Goal: Task Accomplishment & Management: Complete application form

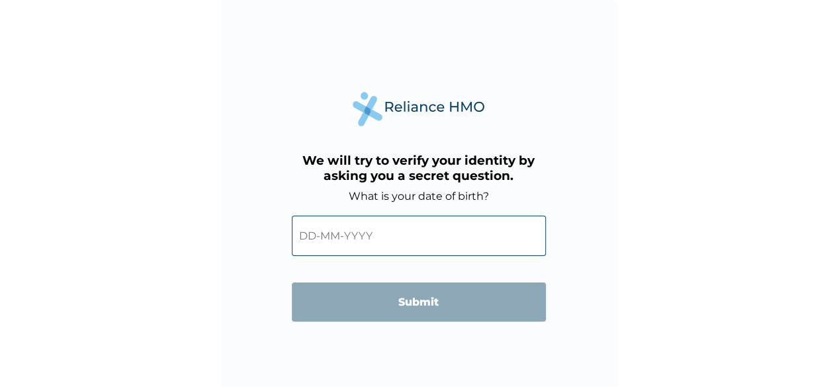
click at [412, 183] on div "We will try to verify your identity by asking you a secret question. What is yo…" at bounding box center [419, 225] width 254 height 159
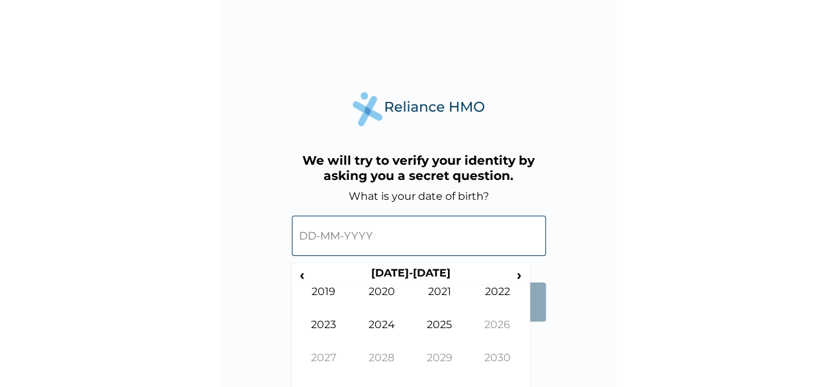
click at [365, 240] on input "text" at bounding box center [419, 236] width 254 height 40
click at [300, 273] on span "‹" at bounding box center [302, 275] width 14 height 17
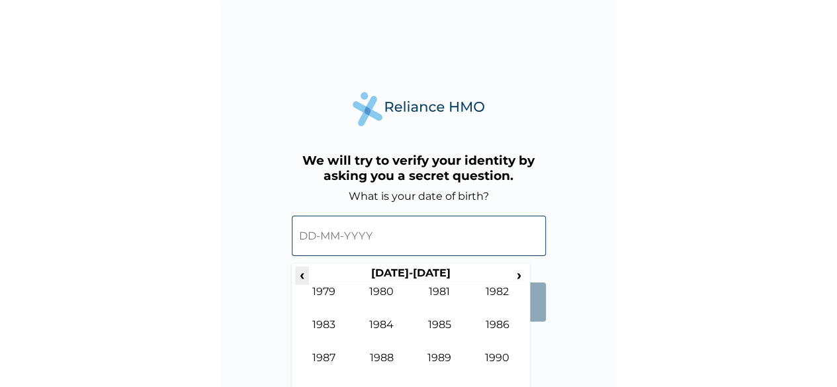
click at [300, 273] on span "‹" at bounding box center [302, 275] width 14 height 17
click at [517, 274] on span "›" at bounding box center [519, 275] width 15 height 17
click at [491, 321] on td "1986" at bounding box center [497, 334] width 58 height 33
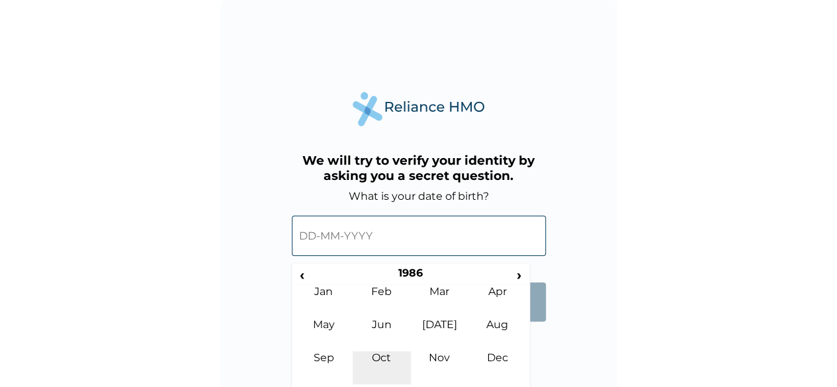
click at [384, 356] on td "Oct" at bounding box center [382, 367] width 58 height 33
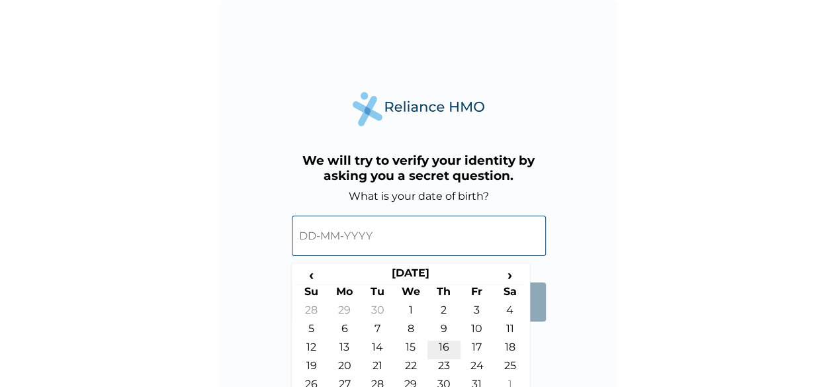
click at [444, 348] on td "16" at bounding box center [443, 350] width 33 height 19
type input "16-10-1986"
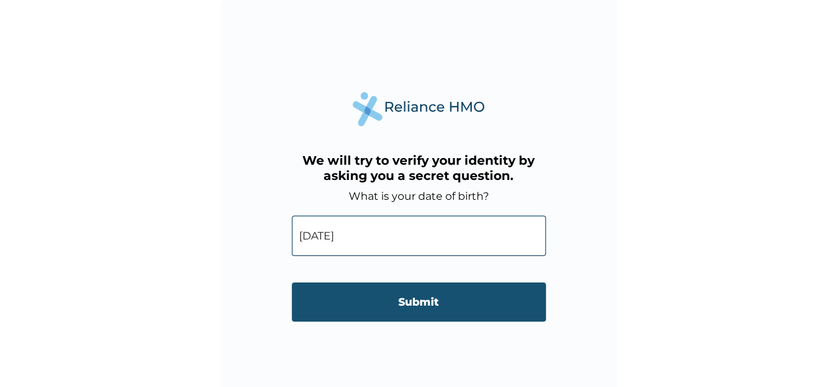
click at [413, 302] on input "Submit" at bounding box center [419, 301] width 254 height 39
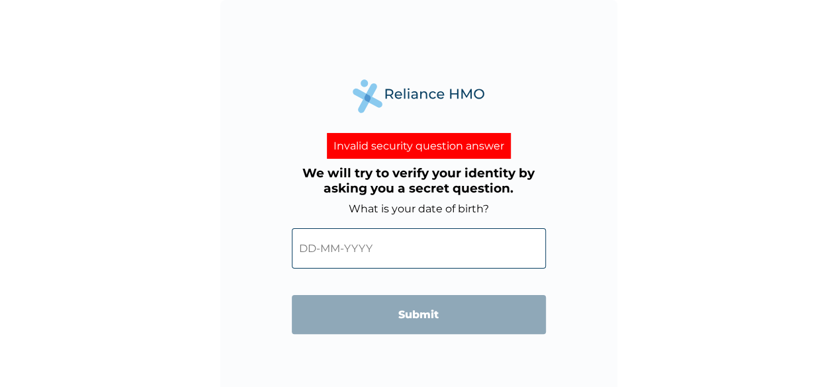
click at [414, 257] on input "text" at bounding box center [419, 248] width 254 height 40
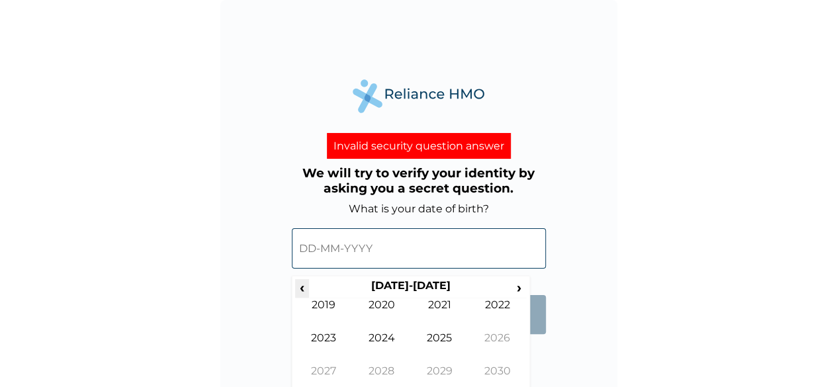
click at [307, 290] on span "‹" at bounding box center [302, 287] width 14 height 17
click at [377, 335] on td "1984" at bounding box center [382, 347] width 58 height 33
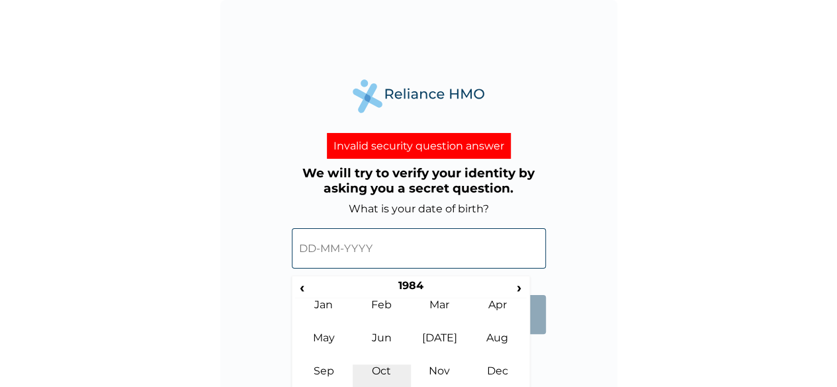
click at [388, 366] on td "Oct" at bounding box center [382, 380] width 58 height 33
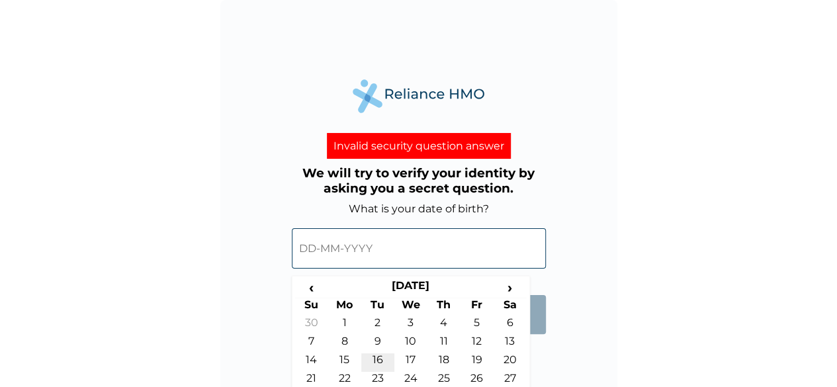
click at [378, 357] on td "16" at bounding box center [377, 362] width 33 height 19
type input "16-10-1984"
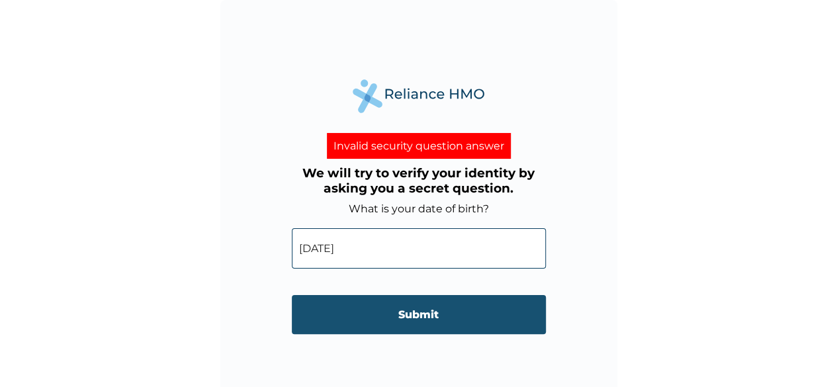
click at [394, 314] on input "Submit" at bounding box center [419, 314] width 254 height 39
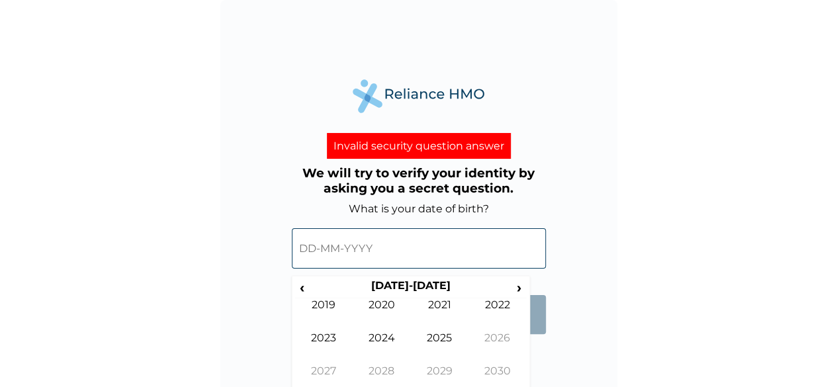
click at [349, 257] on input "text" at bounding box center [419, 248] width 254 height 40
click at [303, 288] on span "‹" at bounding box center [302, 287] width 14 height 17
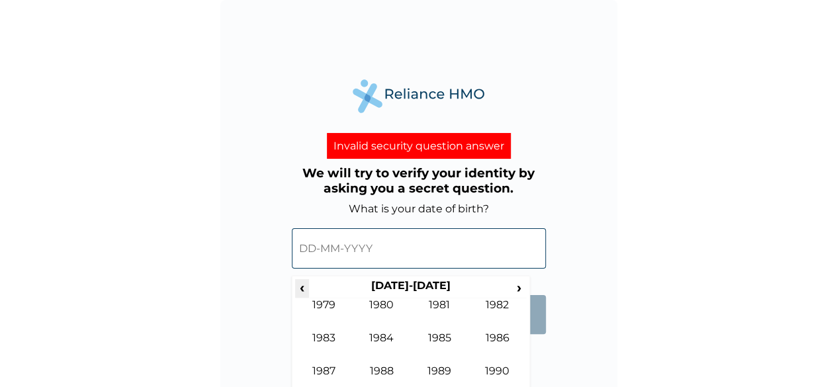
click at [303, 288] on span "‹" at bounding box center [302, 287] width 14 height 17
click at [517, 285] on span "›" at bounding box center [519, 287] width 15 height 17
click at [497, 343] on td "1986" at bounding box center [497, 347] width 58 height 33
click at [389, 364] on td "Oct" at bounding box center [382, 380] width 58 height 33
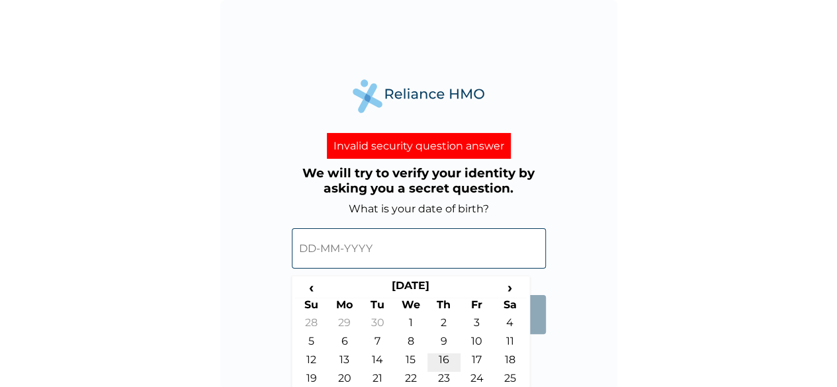
click at [443, 355] on td "16" at bounding box center [443, 362] width 33 height 19
type input "16-10-1986"
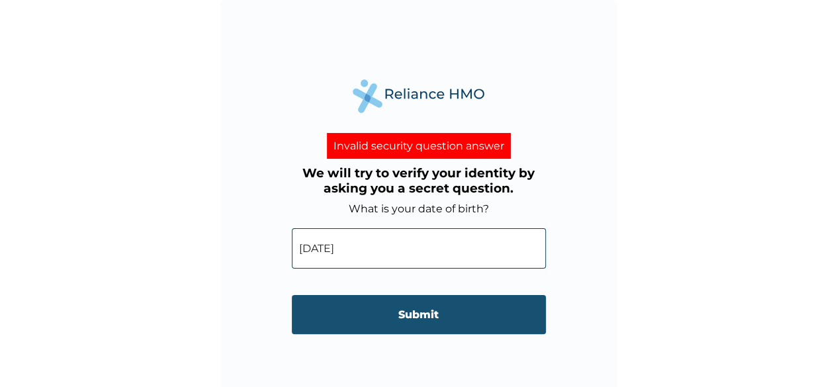
click at [410, 314] on input "Submit" at bounding box center [419, 314] width 254 height 39
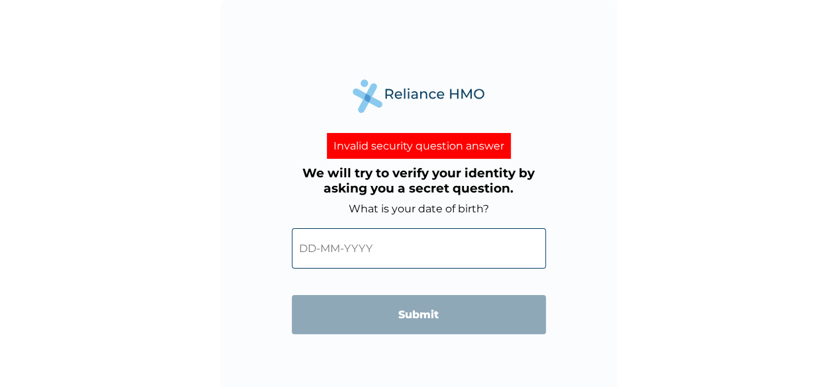
scroll to position [9, 0]
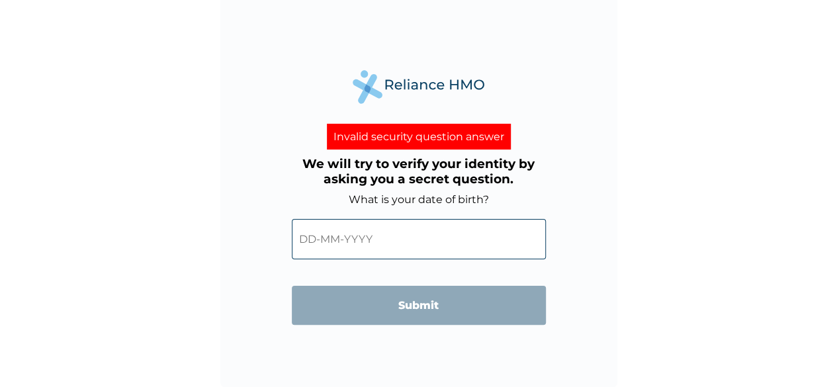
click at [411, 140] on div "Invalid security question answer" at bounding box center [419, 137] width 184 height 26
click at [573, 103] on div "Invalid security question answer We will try to verify your identity by asking …" at bounding box center [418, 189] width 397 height 397
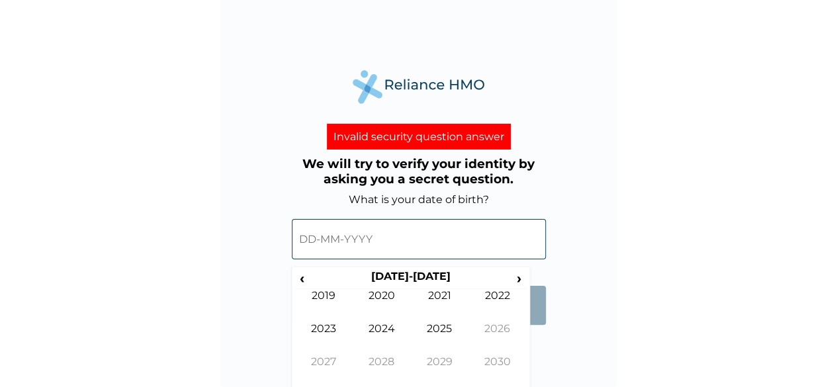
click at [348, 227] on input "text" at bounding box center [419, 239] width 254 height 40
click at [304, 277] on span "‹" at bounding box center [302, 278] width 14 height 17
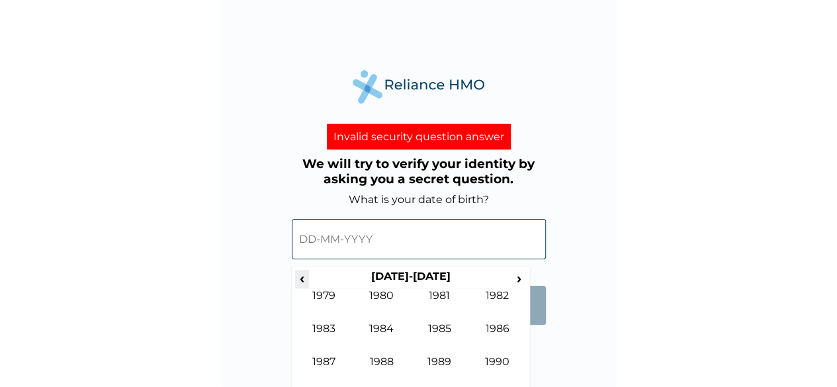
click at [304, 277] on span "‹" at bounding box center [302, 278] width 14 height 17
click at [518, 280] on span "›" at bounding box center [519, 278] width 15 height 17
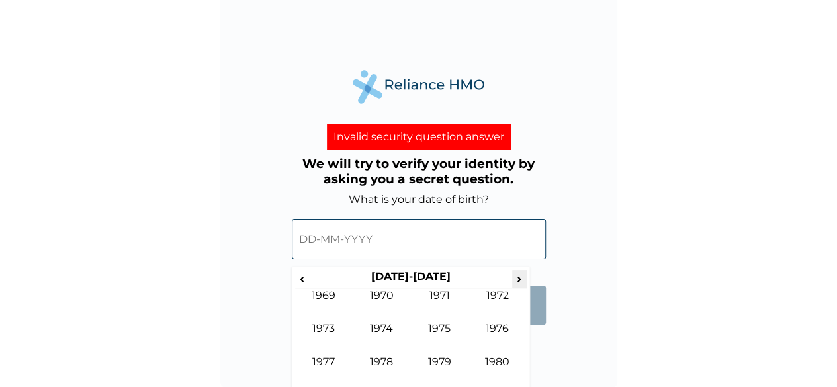
click at [518, 280] on span "›" at bounding box center [519, 278] width 15 height 17
click at [491, 324] on td "1986" at bounding box center [497, 338] width 58 height 33
click at [382, 357] on td "Oct" at bounding box center [382, 371] width 58 height 33
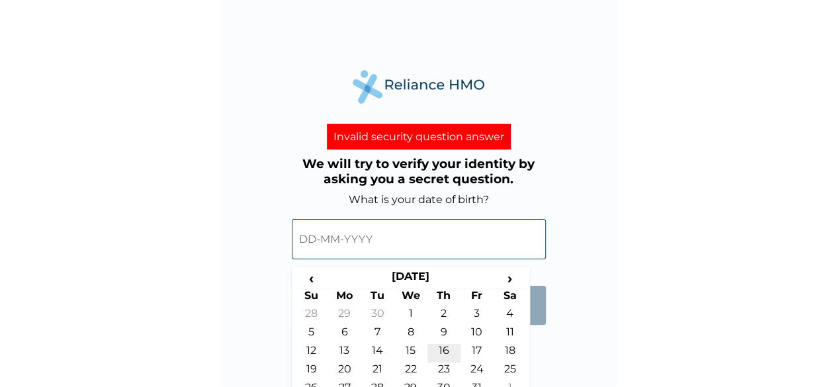
click at [443, 347] on td "16" at bounding box center [443, 353] width 33 height 19
type input "16-10-1986"
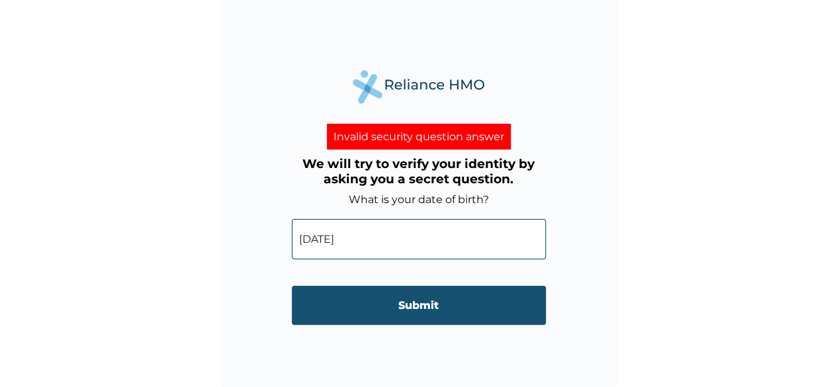
click at [406, 306] on input "Submit" at bounding box center [419, 305] width 254 height 39
